Goal: Navigation & Orientation: Understand site structure

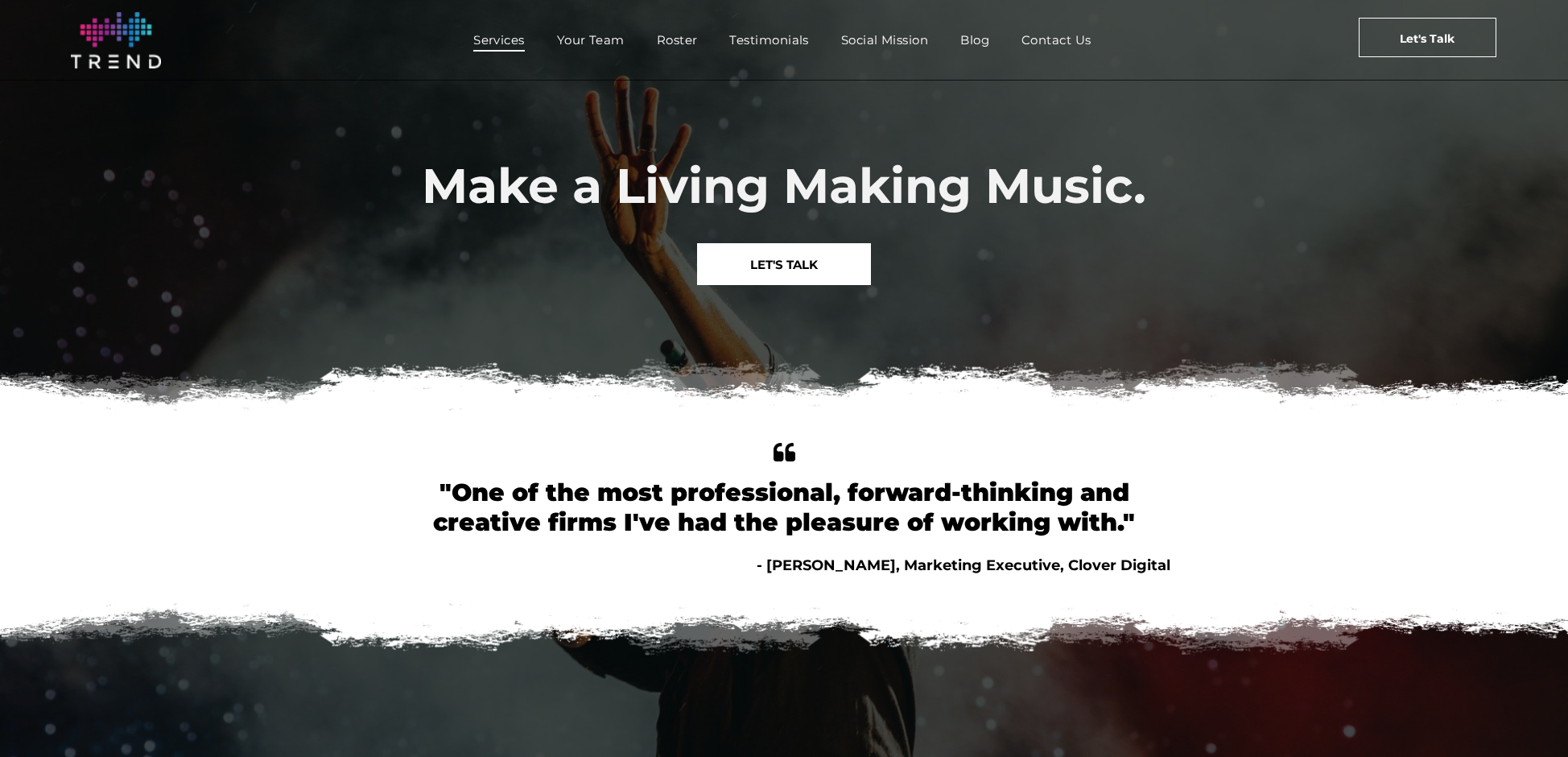
click at [505, 41] on span "Services" at bounding box center [499, 40] width 52 height 23
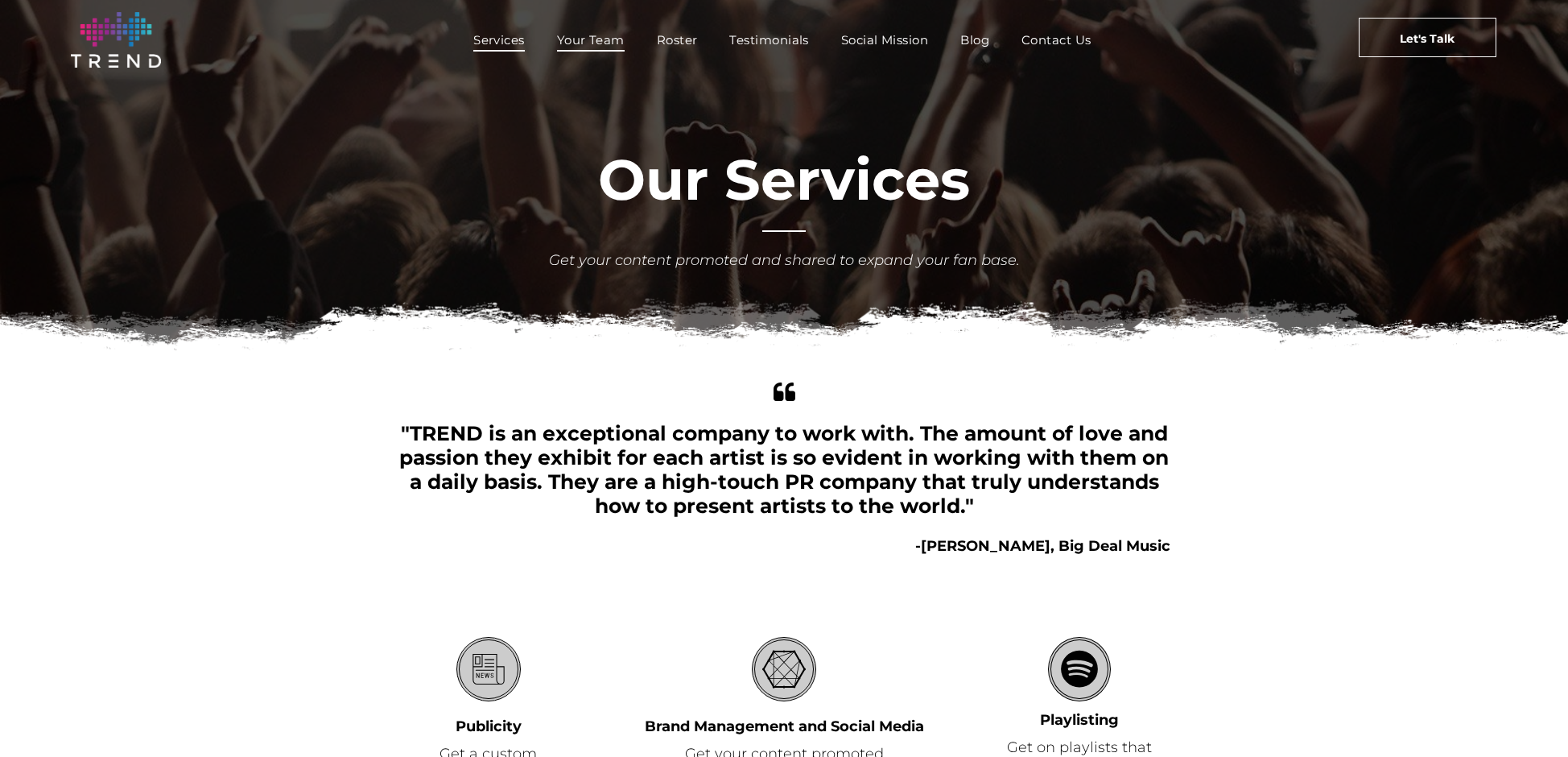
click at [585, 41] on span "Your Team" at bounding box center [590, 40] width 67 height 23
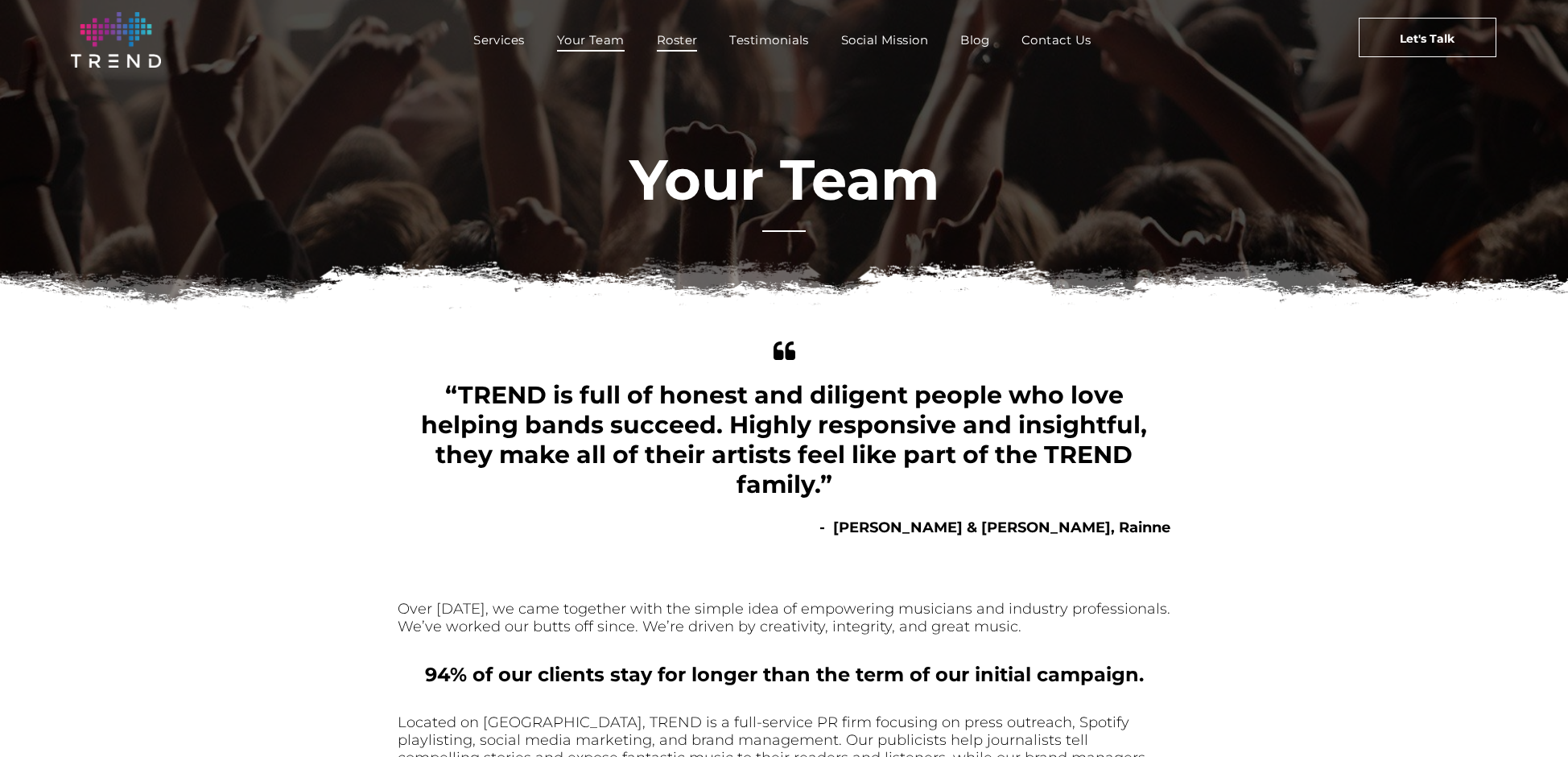
click at [678, 40] on span "Roster" at bounding box center [677, 40] width 41 height 23
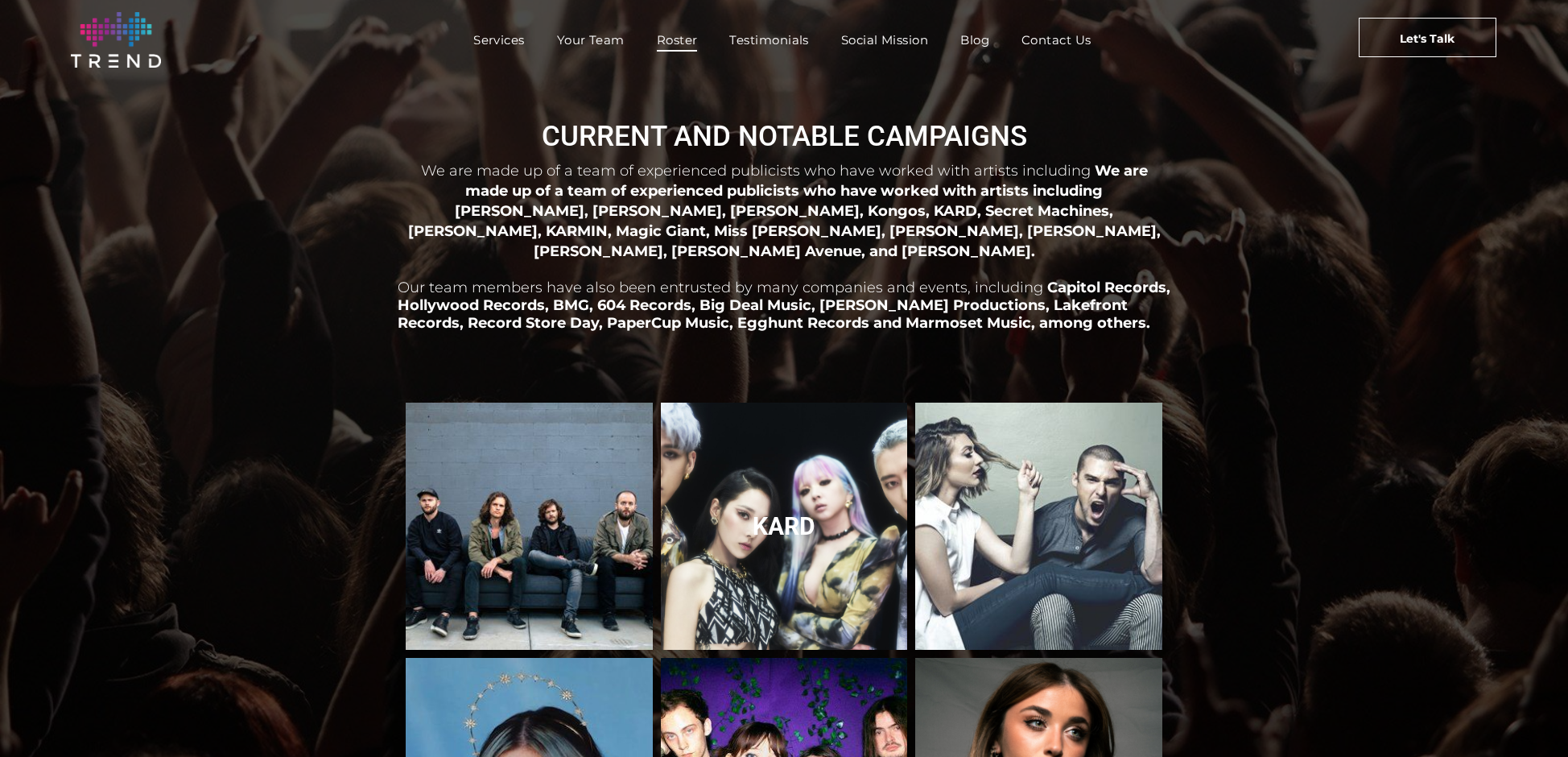
click at [755, 467] on link "KARD" at bounding box center [784, 526] width 262 height 262
click at [786, 519] on link "KARD" at bounding box center [784, 526] width 262 height 262
click at [788, 505] on link "KARD" at bounding box center [784, 526] width 262 height 262
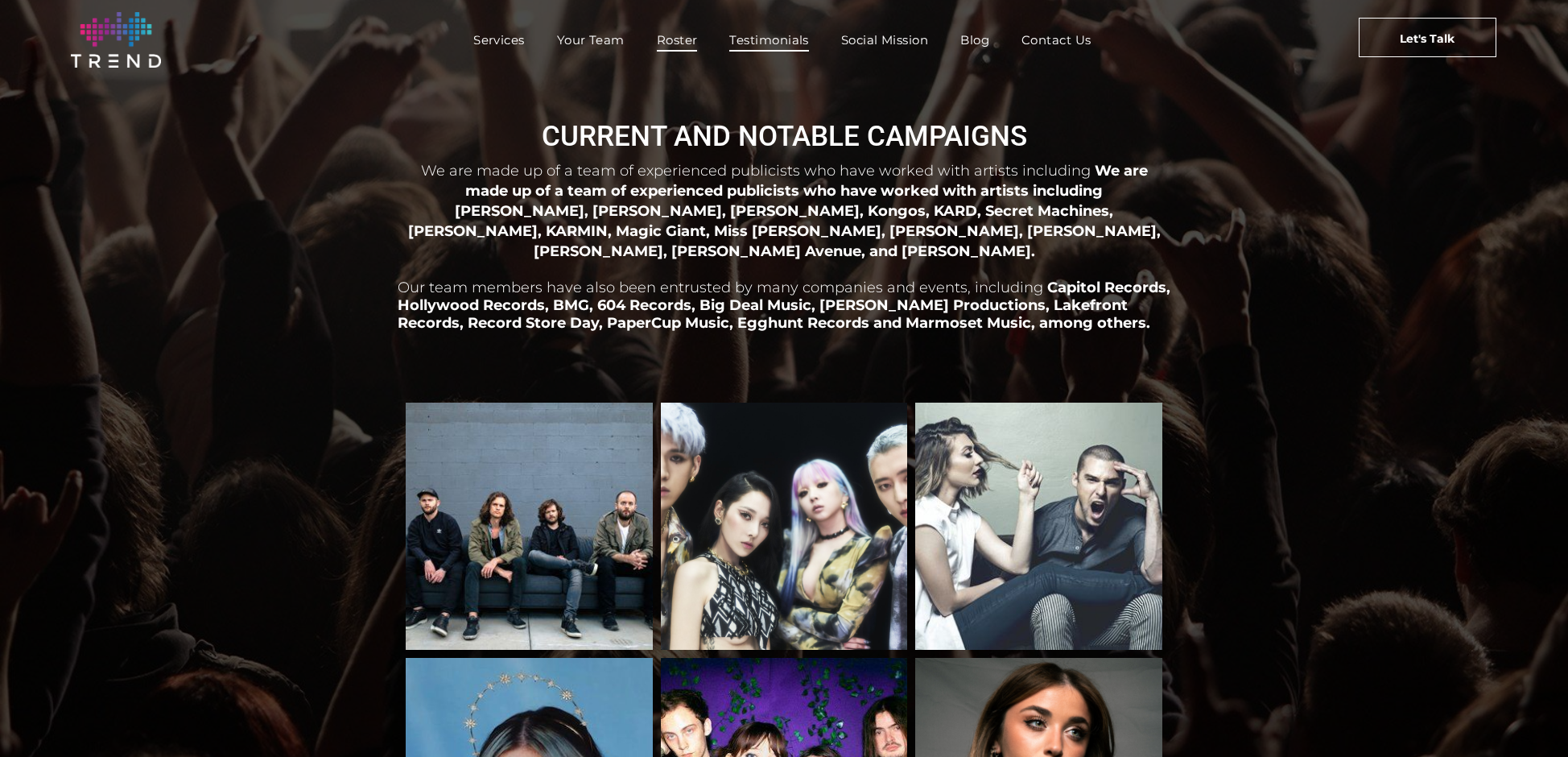
click at [786, 44] on span "Testimonials" at bounding box center [769, 40] width 79 height 23
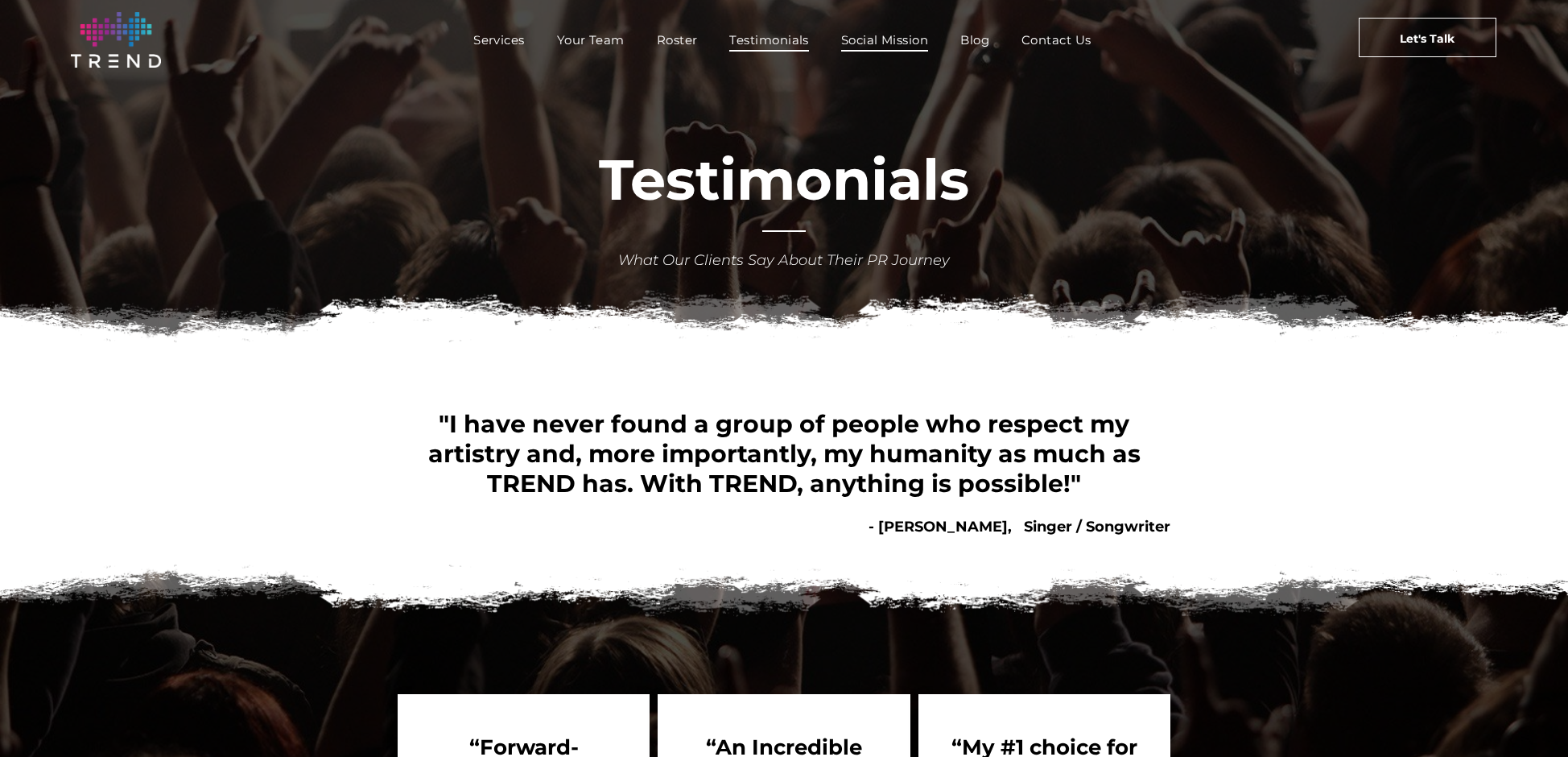
click at [867, 41] on span "Social Mission" at bounding box center [884, 40] width 87 height 23
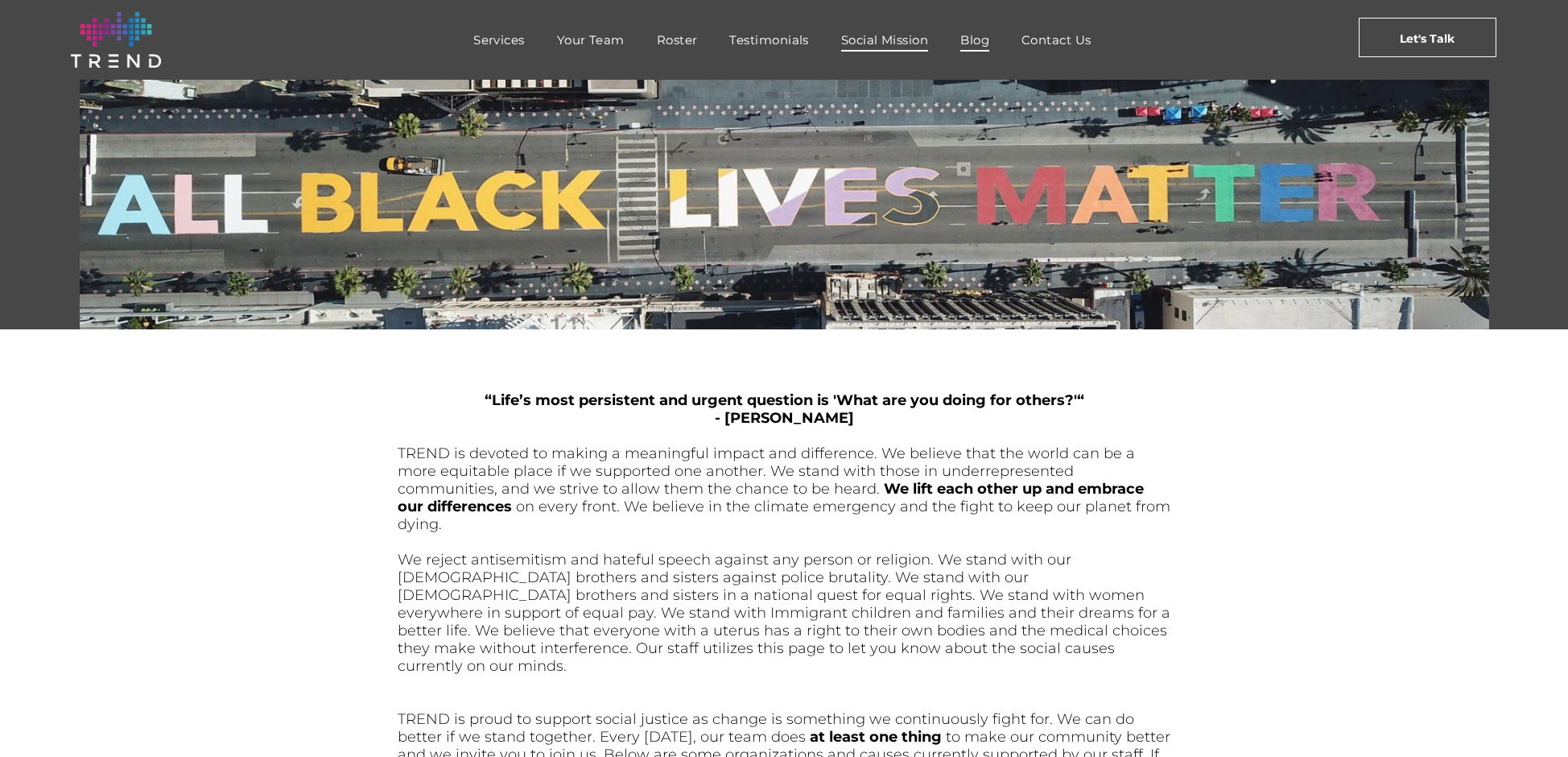
click at [984, 38] on span "Blog" at bounding box center [973, 40] width 29 height 23
